Goal: Information Seeking & Learning: Learn about a topic

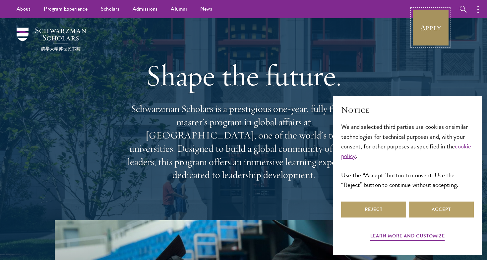
click at [417, 20] on link "Apply" at bounding box center [430, 27] width 37 height 37
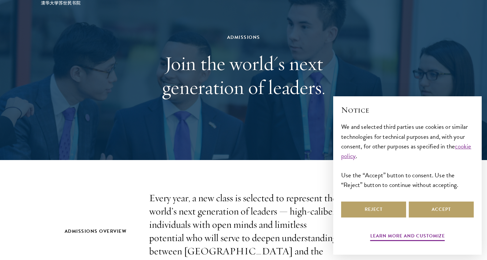
scroll to position [54, 0]
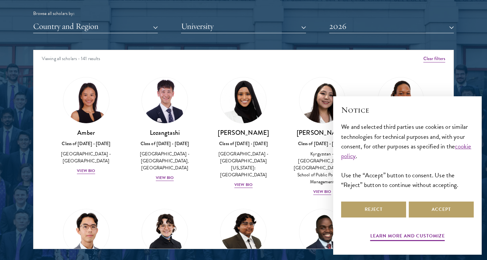
scroll to position [831, 0]
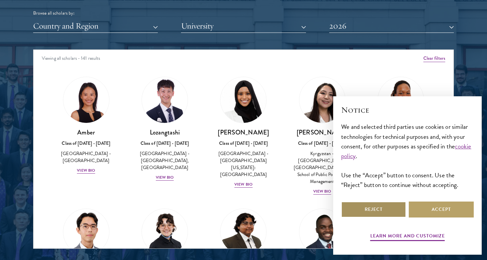
click at [385, 207] on button "Reject" at bounding box center [373, 209] width 65 height 16
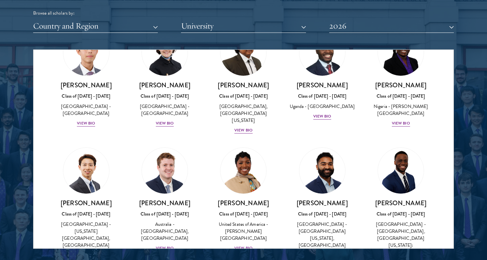
scroll to position [203, 0]
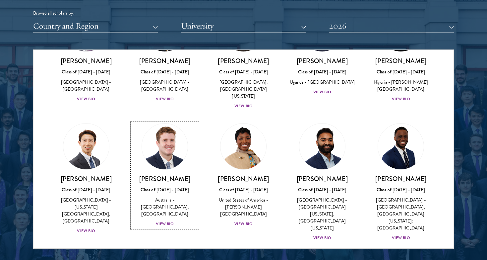
click at [170, 220] on div "View Bio" at bounding box center [165, 223] width 18 height 6
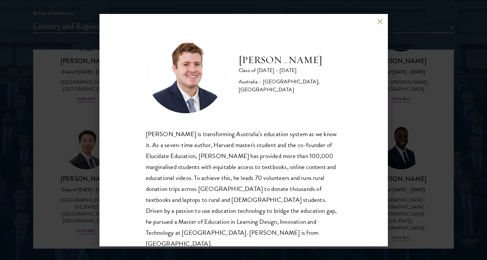
scroll to position [12, 0]
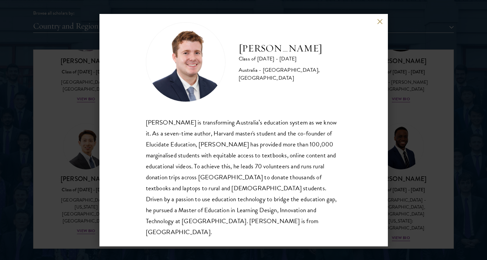
click at [98, 200] on div "Jack Anderson Class of 2025 - 2026 Australia - University of Western Australia,…" at bounding box center [243, 130] width 487 height 260
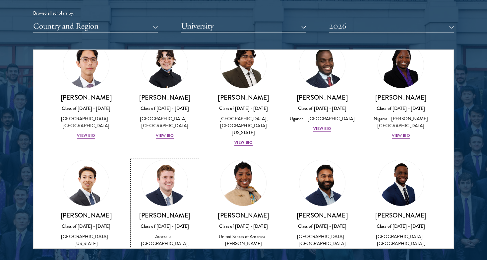
scroll to position [149, 0]
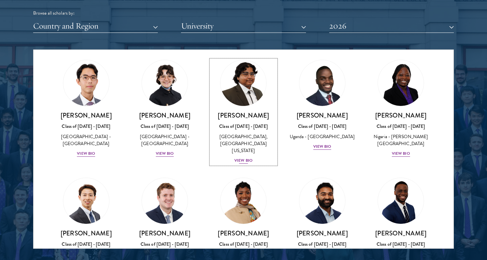
click at [245, 157] on div "View Bio" at bounding box center [243, 160] width 18 height 6
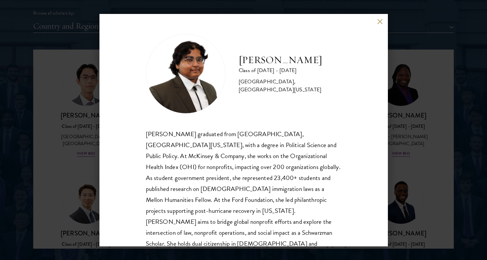
click at [71, 161] on div "Ariana Ahmed Class of 2025 - 2026 United States of America - Hunter College, Th…" at bounding box center [243, 130] width 487 height 260
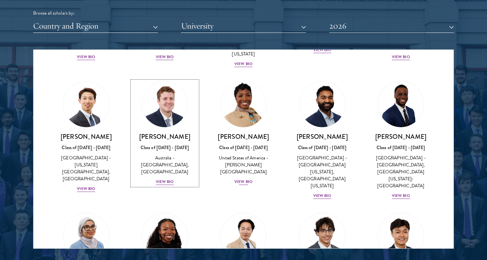
scroll to position [268, 0]
